Goal: Task Accomplishment & Management: Use online tool/utility

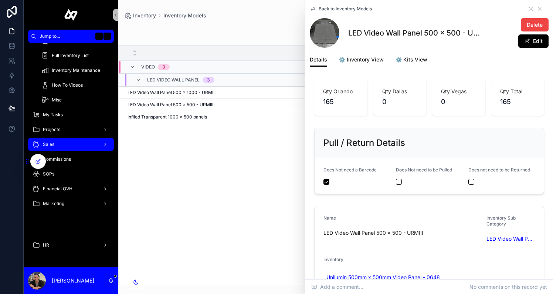
click at [74, 146] on div "Sales" at bounding box center [71, 144] width 77 height 12
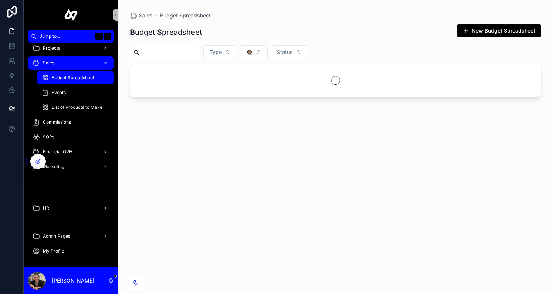
click at [76, 77] on span "Budget Spreadsheet" at bounding box center [73, 78] width 43 height 6
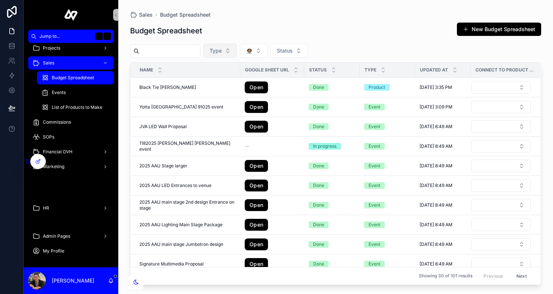
click at [231, 50] on button "Type" at bounding box center [220, 51] width 34 height 14
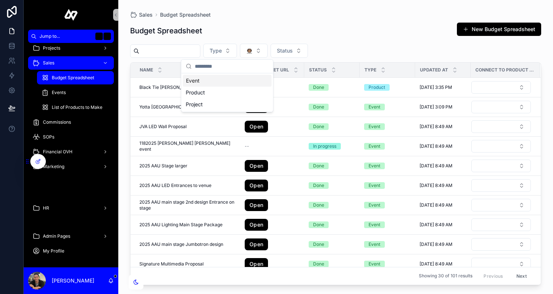
click at [210, 84] on div "Event" at bounding box center [227, 81] width 89 height 12
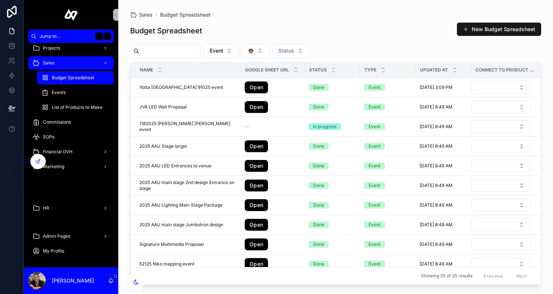
click at [507, 28] on button "New Budget Spreadsheet" at bounding box center [499, 29] width 84 height 13
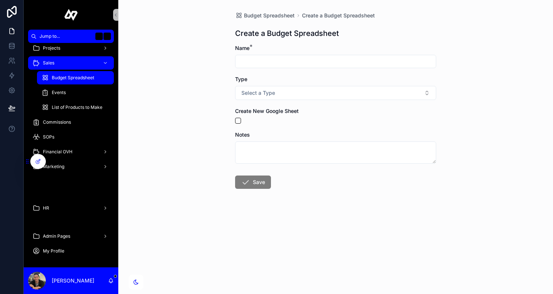
click at [339, 57] on input "scrollable content" at bounding box center [336, 61] width 200 height 10
click at [239, 60] on input "**********" at bounding box center [336, 61] width 200 height 10
click at [298, 64] on input "**********" at bounding box center [336, 61] width 200 height 10
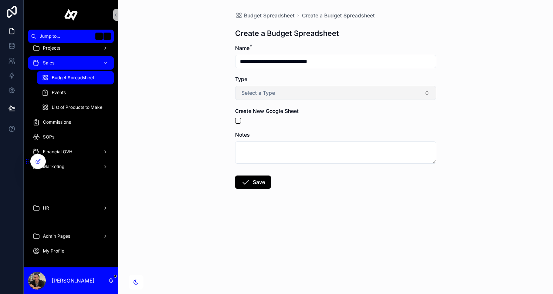
type input "**********"
click at [319, 92] on button "Select a Type" at bounding box center [335, 93] width 201 height 14
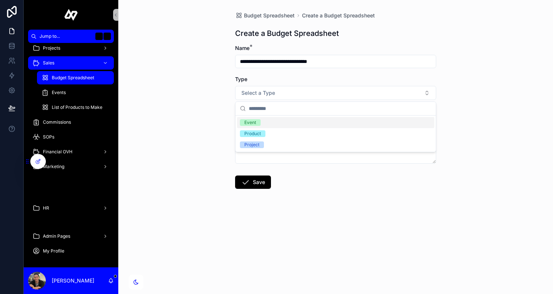
click at [266, 118] on div "Event" at bounding box center [335, 122] width 197 height 11
click at [237, 120] on button "scrollable content" at bounding box center [238, 121] width 6 height 6
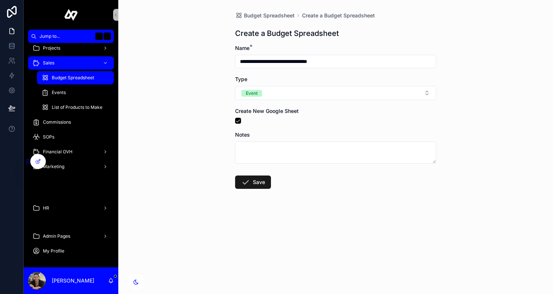
click at [256, 177] on button "Save" at bounding box center [253, 181] width 36 height 13
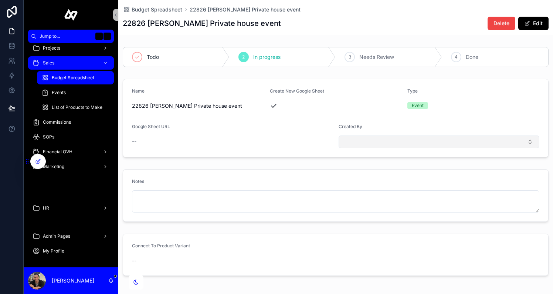
click at [395, 141] on button "Select Button" at bounding box center [439, 141] width 201 height 13
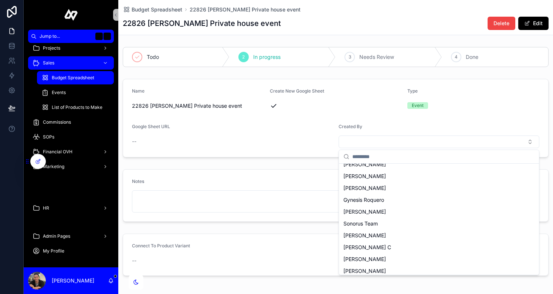
scroll to position [81, 0]
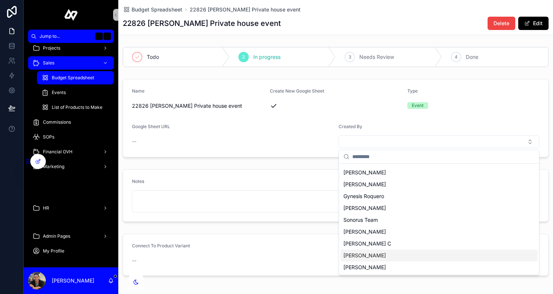
click at [379, 255] on span "[PERSON_NAME]" at bounding box center [365, 254] width 43 height 7
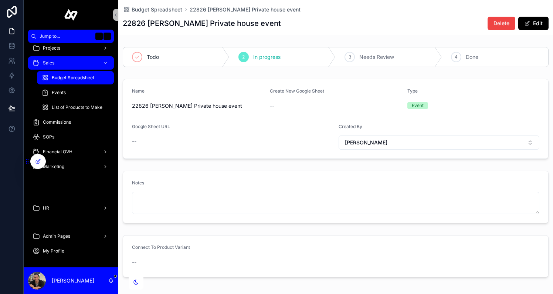
click at [392, 128] on div "Created By" at bounding box center [439, 128] width 201 height 9
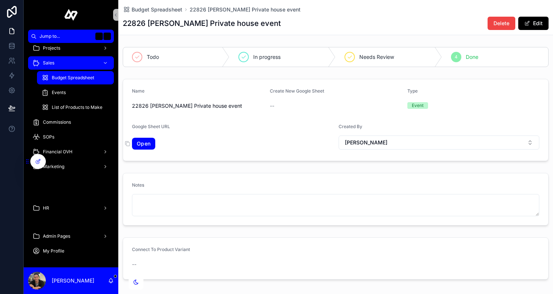
click at [145, 141] on link "Open" at bounding box center [143, 144] width 23 height 12
